Goal: Task Accomplishment & Management: Use online tool/utility

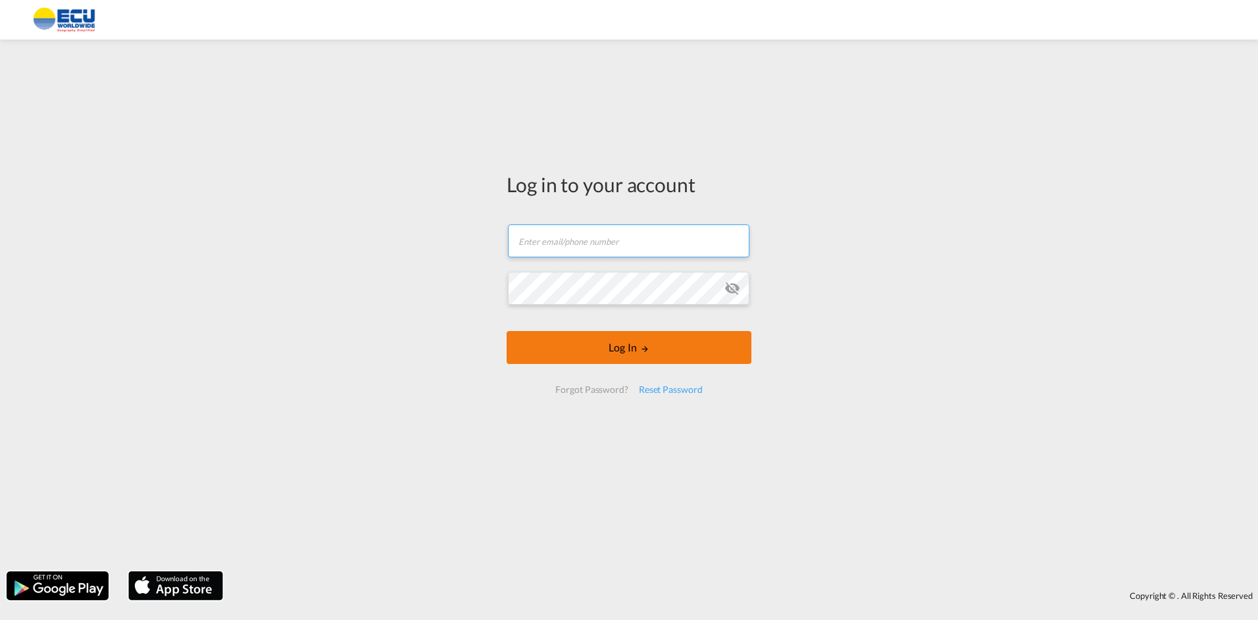
type input "[EMAIL_ADDRESS][DOMAIN_NAME]"
click at [620, 351] on button "Log In" at bounding box center [629, 347] width 245 height 33
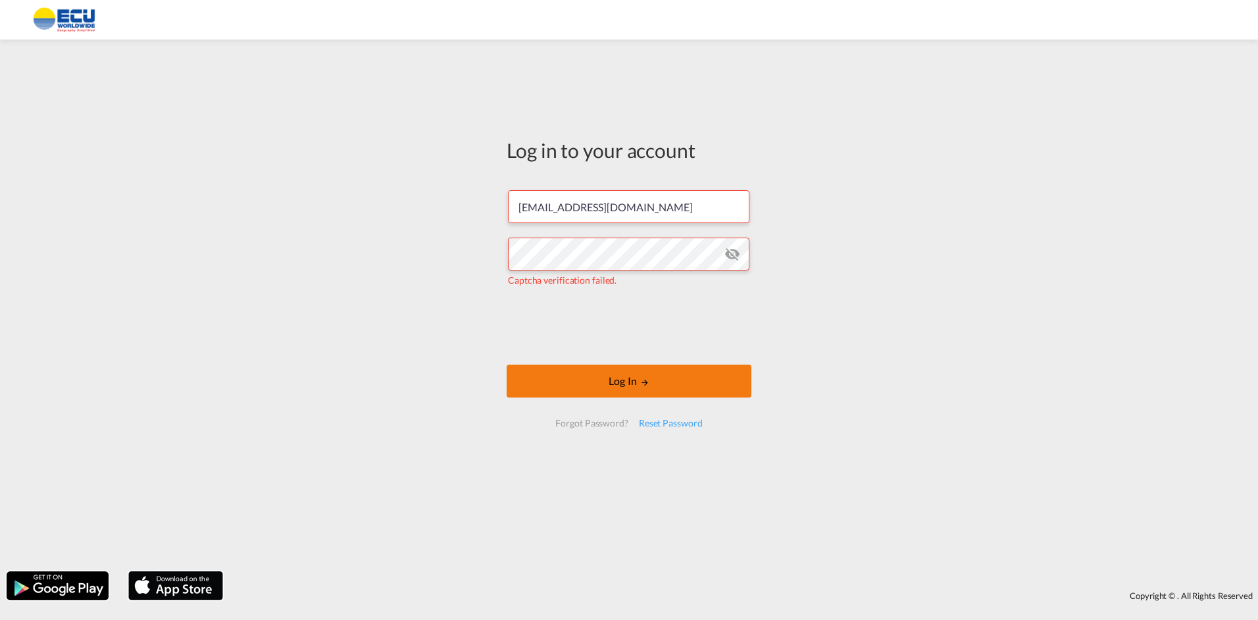
click at [632, 386] on button "Log In" at bounding box center [629, 381] width 245 height 33
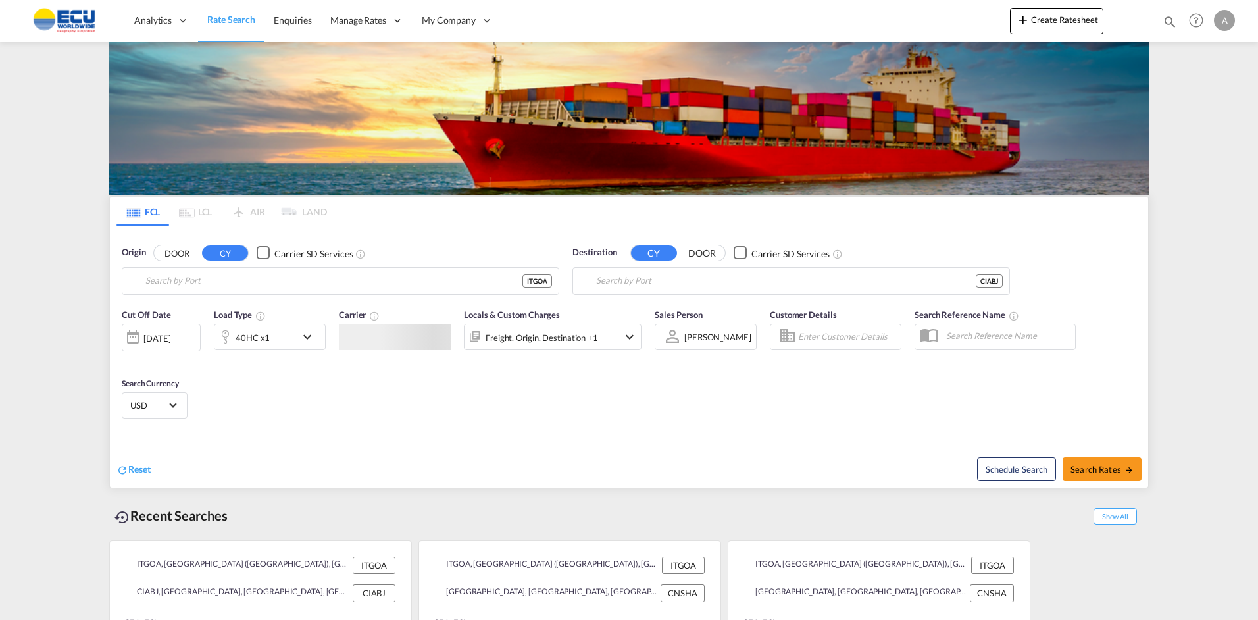
type input "[GEOGRAPHIC_DATA] ([GEOGRAPHIC_DATA]), [GEOGRAPHIC_DATA]"
type input "[GEOGRAPHIC_DATA], CIABJ"
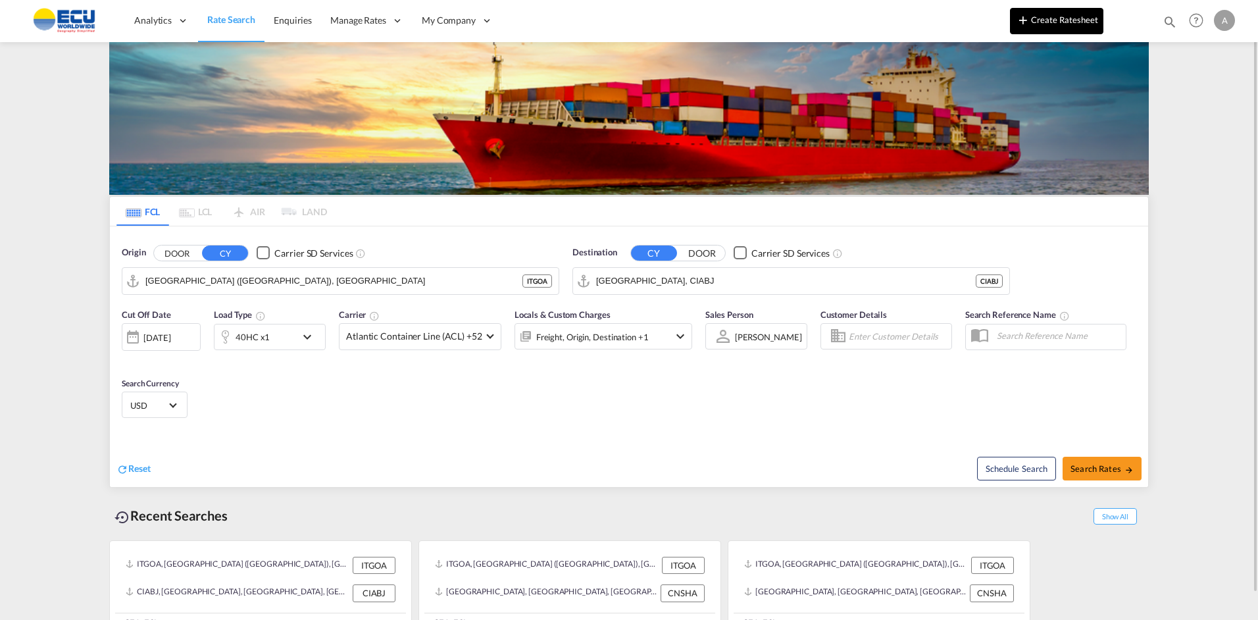
click at [1027, 22] on md-icon "icon-plus 400-fg" at bounding box center [1023, 20] width 16 height 16
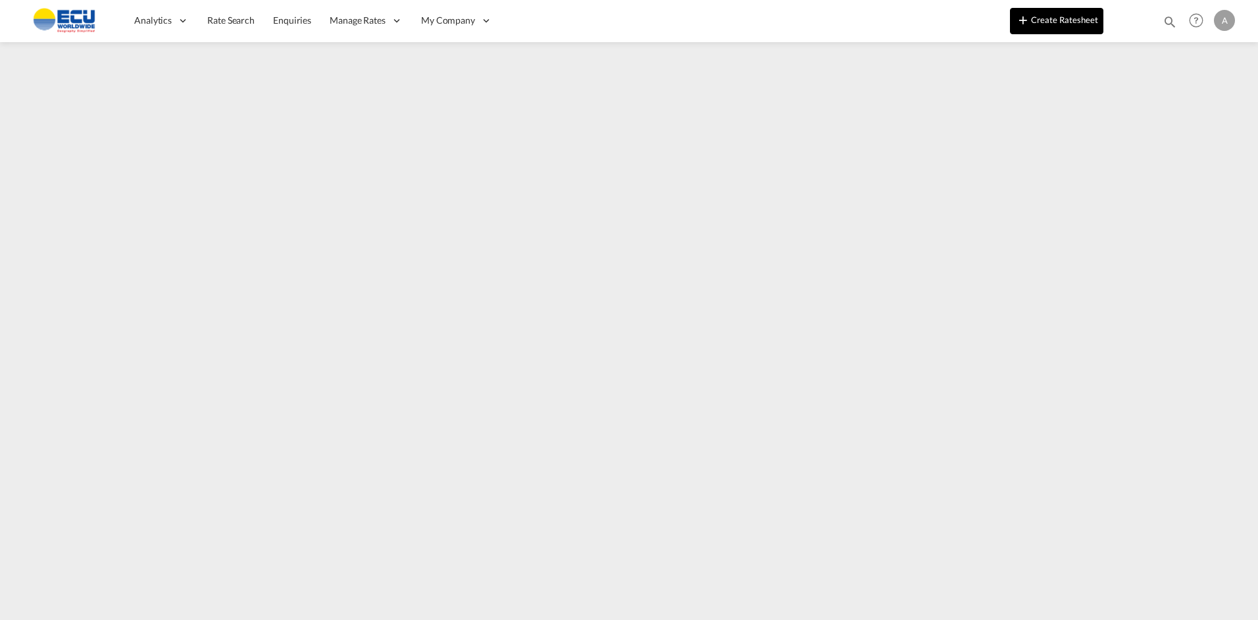
click at [1053, 21] on button "Create Ratesheet" at bounding box center [1056, 21] width 93 height 26
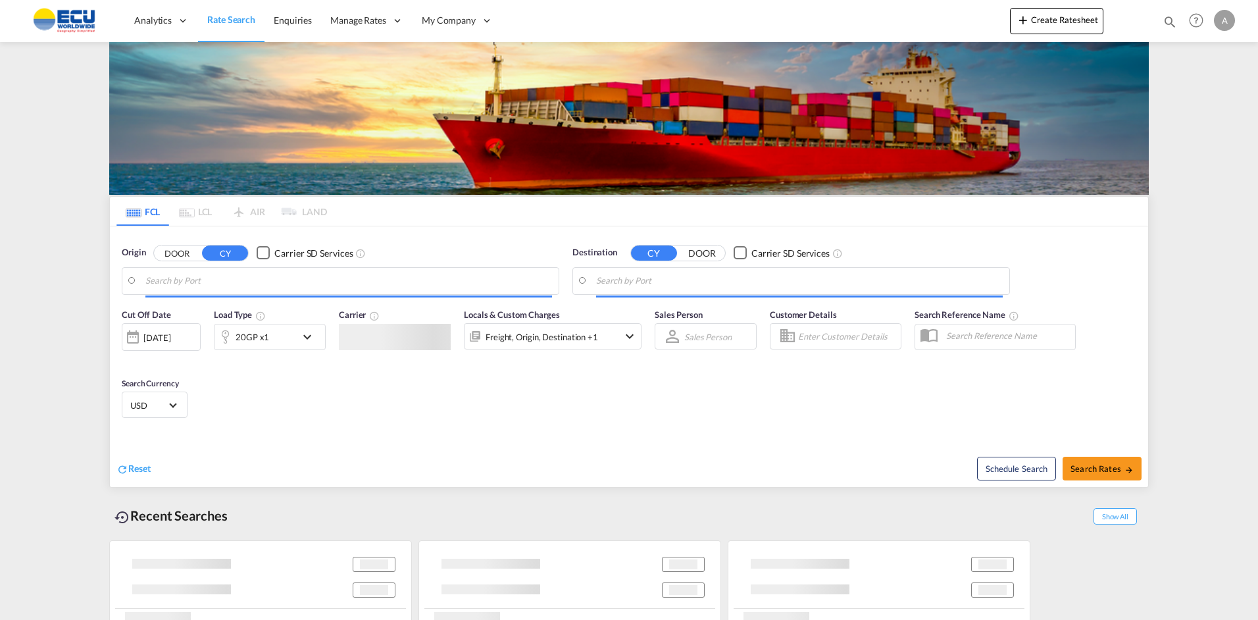
type input "[GEOGRAPHIC_DATA] ([GEOGRAPHIC_DATA]), [GEOGRAPHIC_DATA]"
type input "[GEOGRAPHIC_DATA], CIABJ"
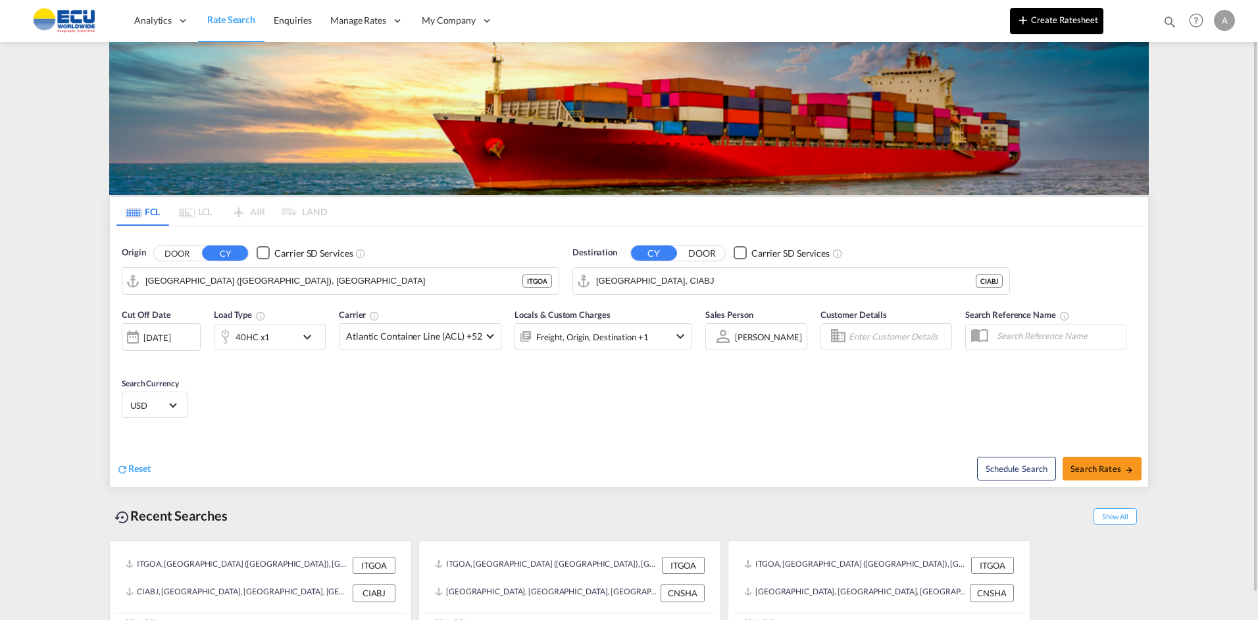
click at [1071, 22] on button "Create Ratesheet" at bounding box center [1056, 21] width 93 height 26
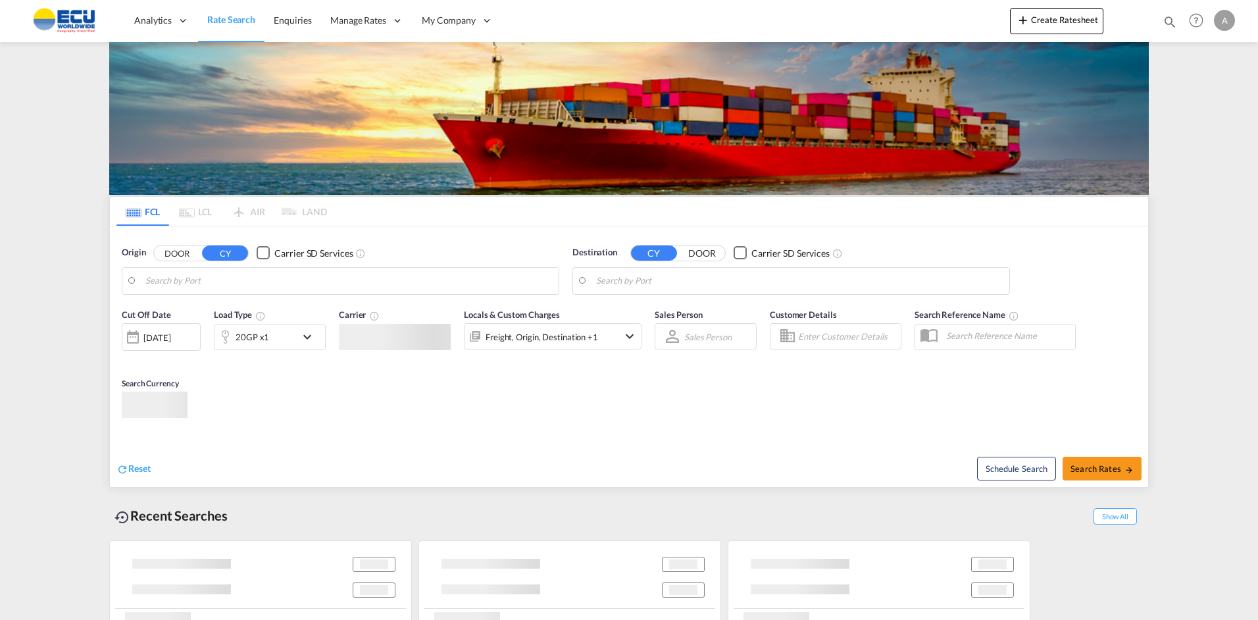
type input "[GEOGRAPHIC_DATA] ([GEOGRAPHIC_DATA]), [GEOGRAPHIC_DATA]"
type input "[GEOGRAPHIC_DATA], CIABJ"
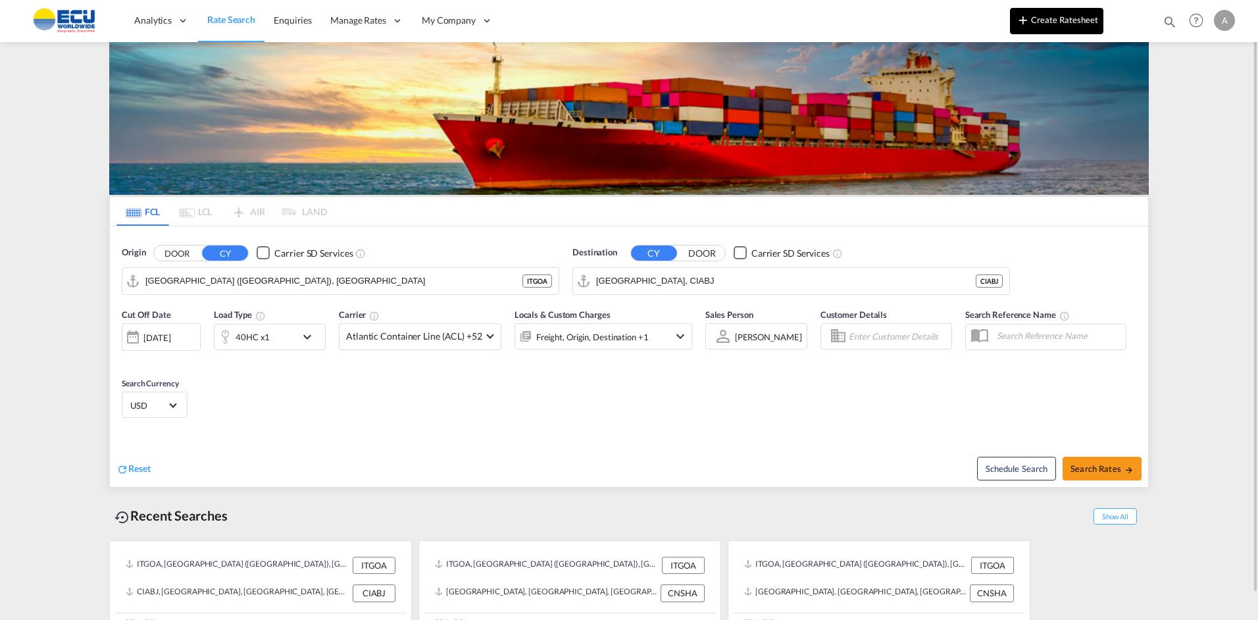
click at [1025, 18] on md-icon "icon-plus 400-fg" at bounding box center [1023, 20] width 16 height 16
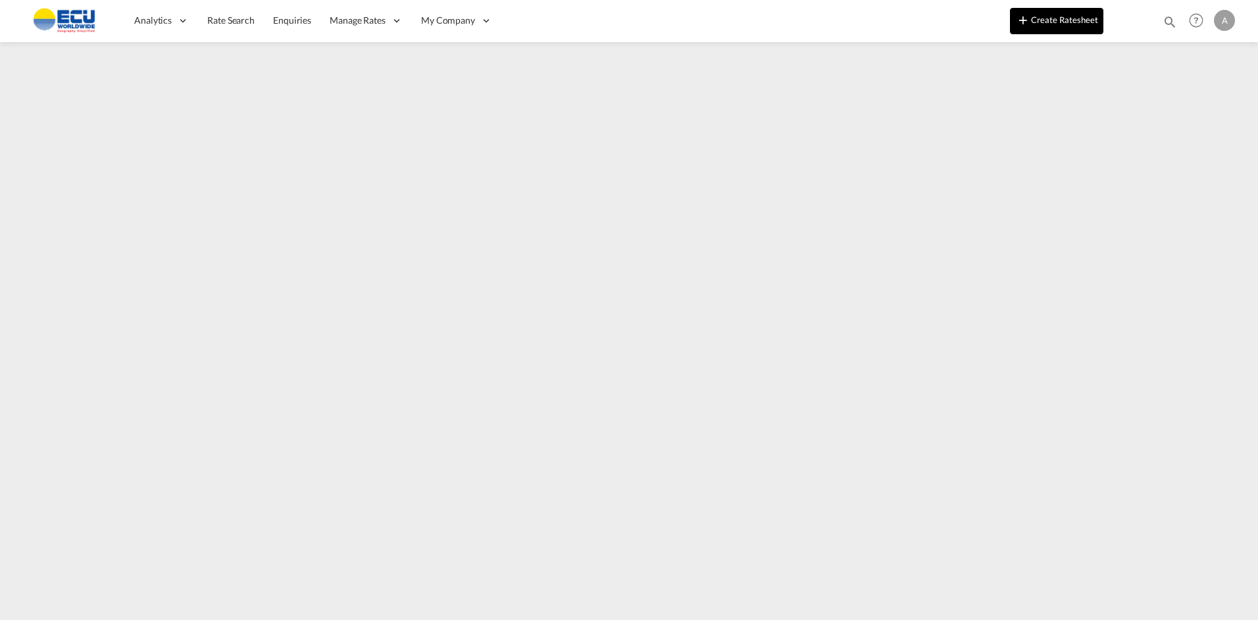
click at [1056, 18] on button "Create Ratesheet" at bounding box center [1056, 21] width 93 height 26
click at [1065, 24] on button "Create Ratesheet" at bounding box center [1056, 21] width 93 height 26
click at [1074, 23] on button "Create Ratesheet" at bounding box center [1056, 21] width 93 height 26
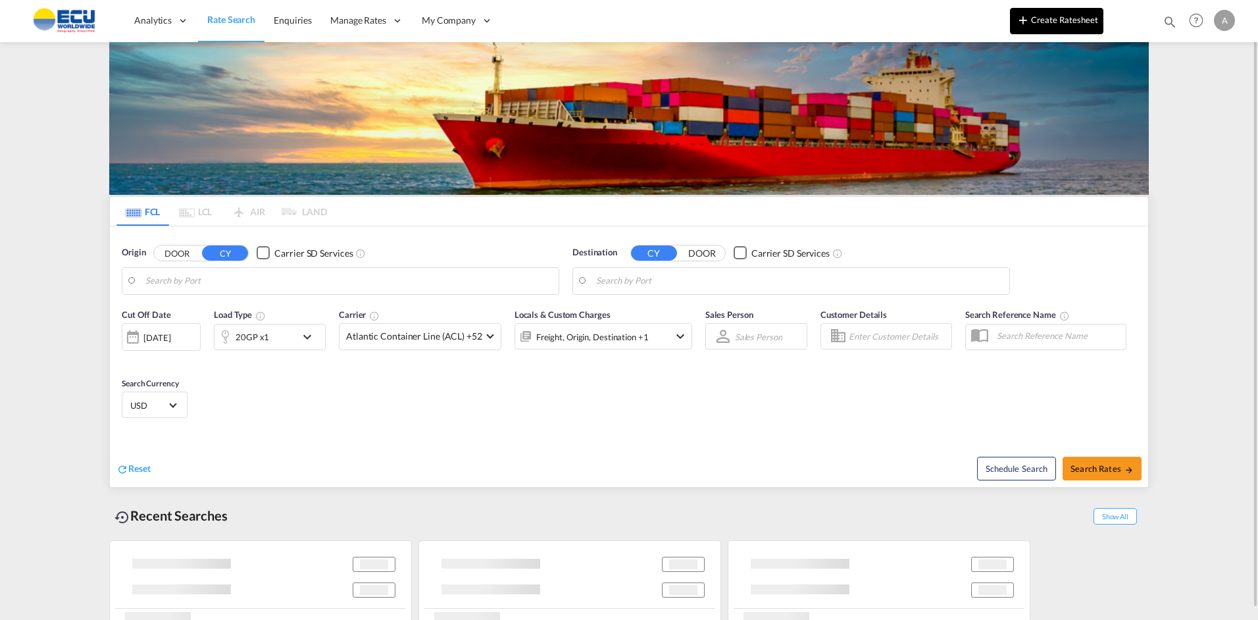
click at [1034, 16] on button "Create Ratesheet" at bounding box center [1056, 21] width 93 height 26
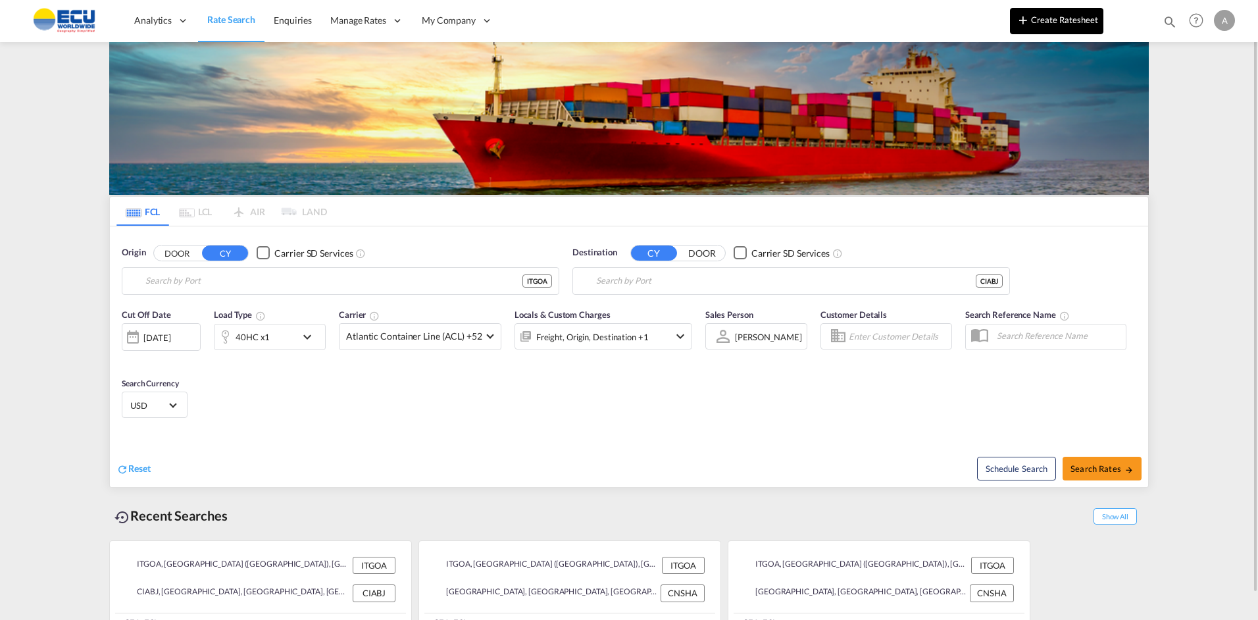
type input "[GEOGRAPHIC_DATA] ([GEOGRAPHIC_DATA]), [GEOGRAPHIC_DATA]"
type input "[GEOGRAPHIC_DATA], CIABJ"
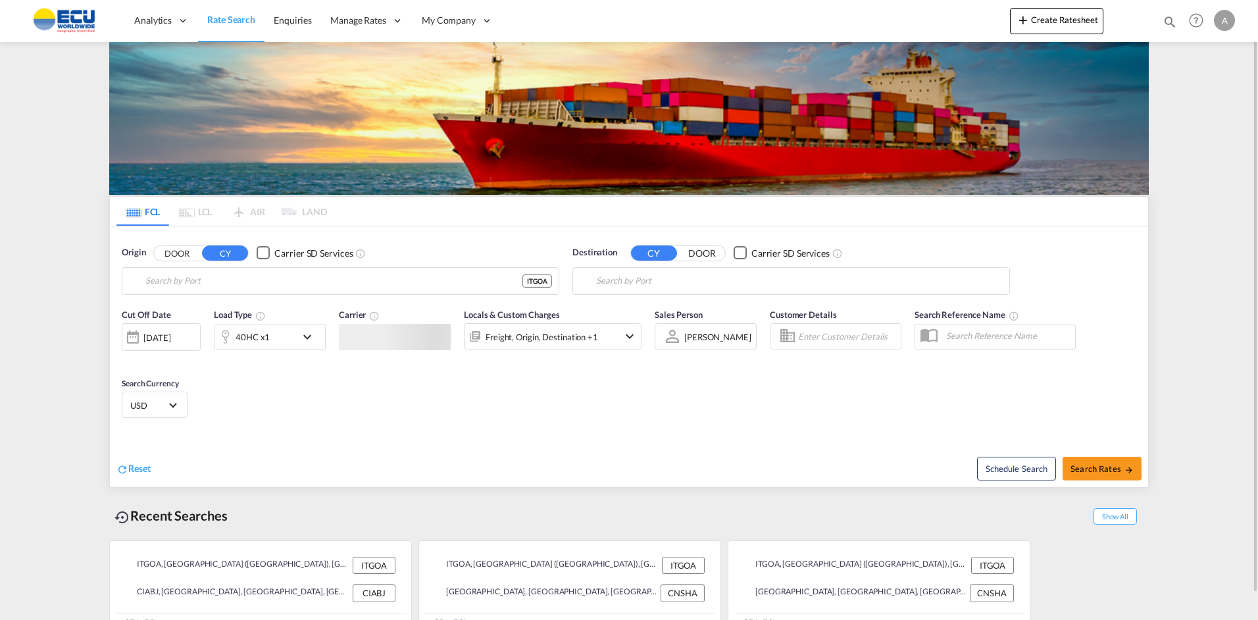
type input "[GEOGRAPHIC_DATA] ([GEOGRAPHIC_DATA]), [GEOGRAPHIC_DATA]"
type input "[GEOGRAPHIC_DATA], CIABJ"
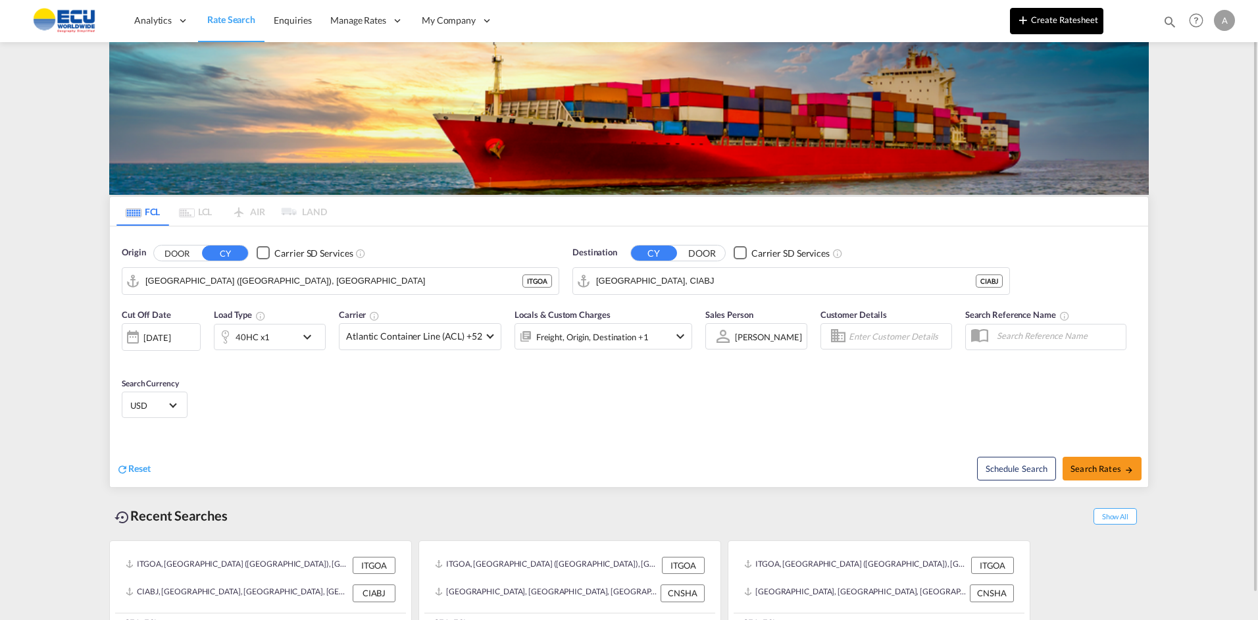
click at [1037, 23] on button "Create Ratesheet" at bounding box center [1056, 21] width 93 height 26
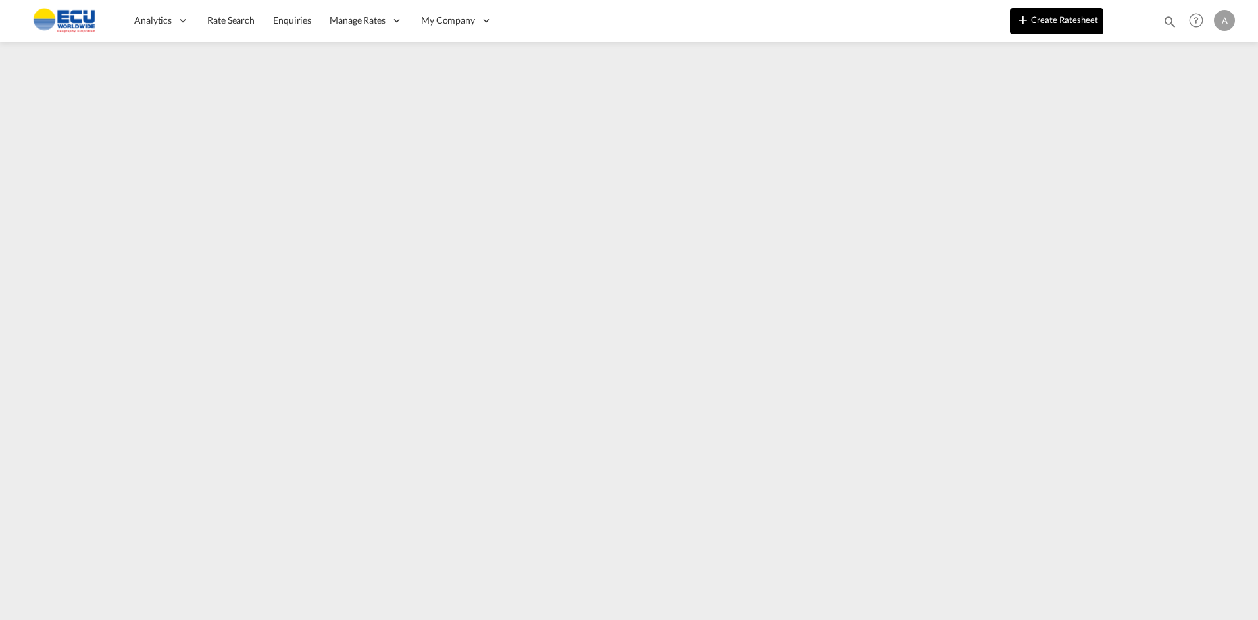
click at [1047, 22] on button "Create Ratesheet" at bounding box center [1056, 21] width 93 height 26
click at [1028, 22] on md-icon "icon-plus 400-fg" at bounding box center [1023, 20] width 16 height 16
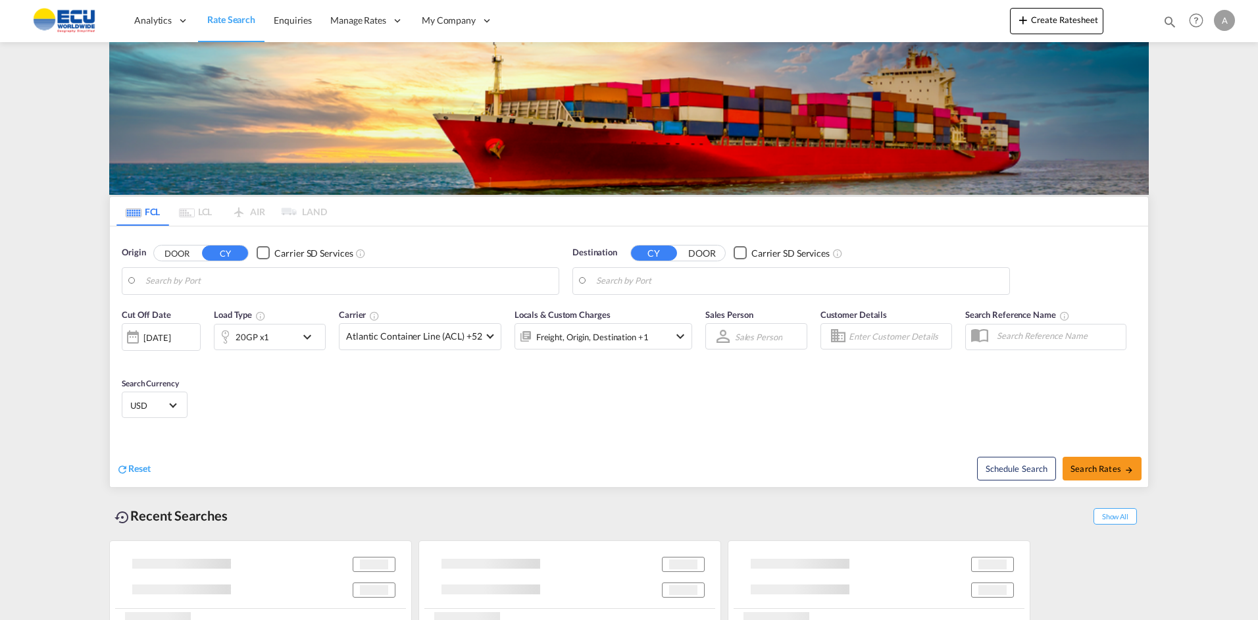
type input "[GEOGRAPHIC_DATA] ([GEOGRAPHIC_DATA]), [GEOGRAPHIC_DATA]"
type input "[GEOGRAPHIC_DATA], CIABJ"
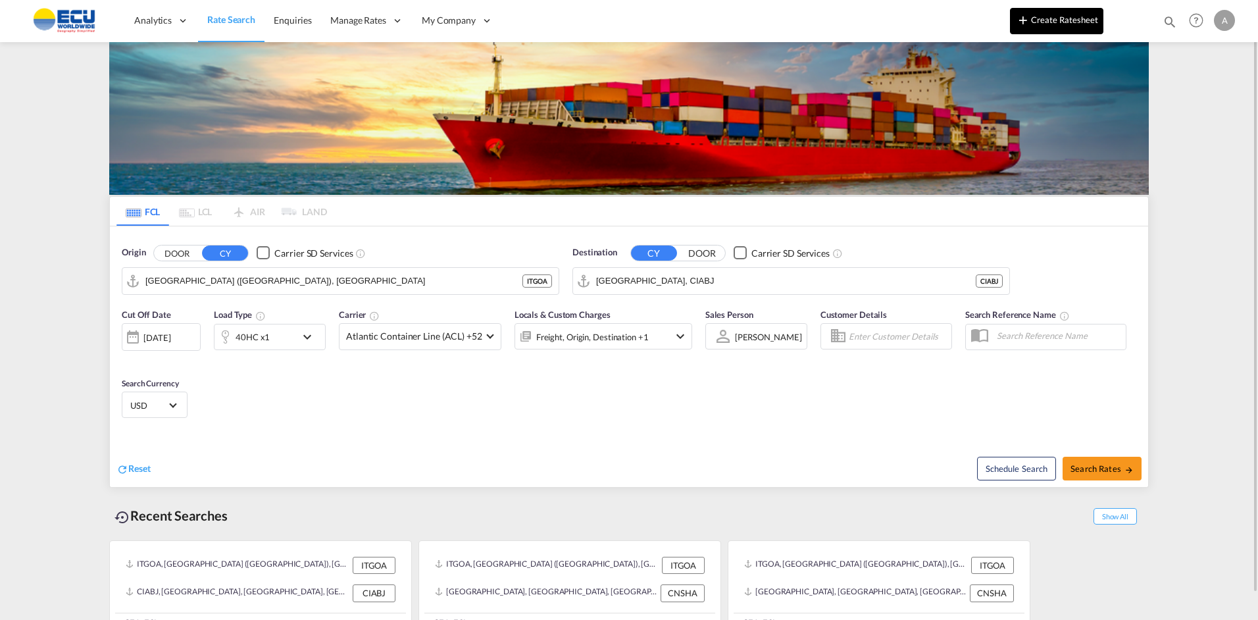
click at [1033, 13] on button "Create Ratesheet" at bounding box center [1056, 21] width 93 height 26
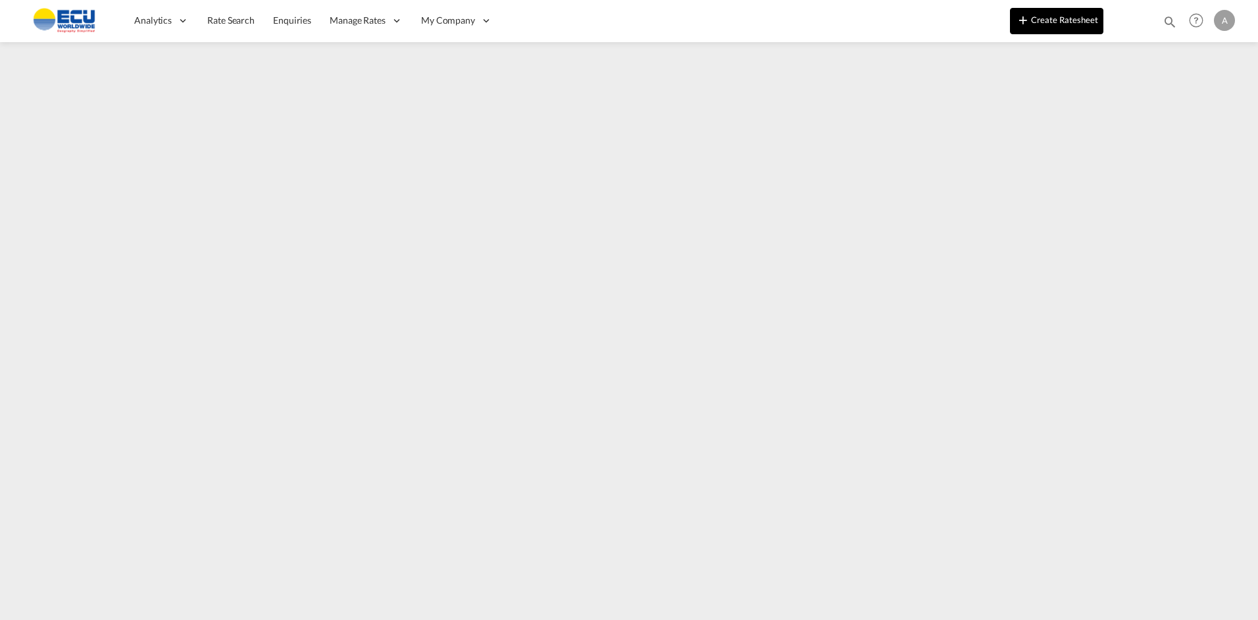
click at [1052, 26] on button "Create Ratesheet" at bounding box center [1056, 21] width 93 height 26
click at [1059, 24] on button "Create Ratesheet" at bounding box center [1056, 21] width 93 height 26
